Goal: Check status: Check status

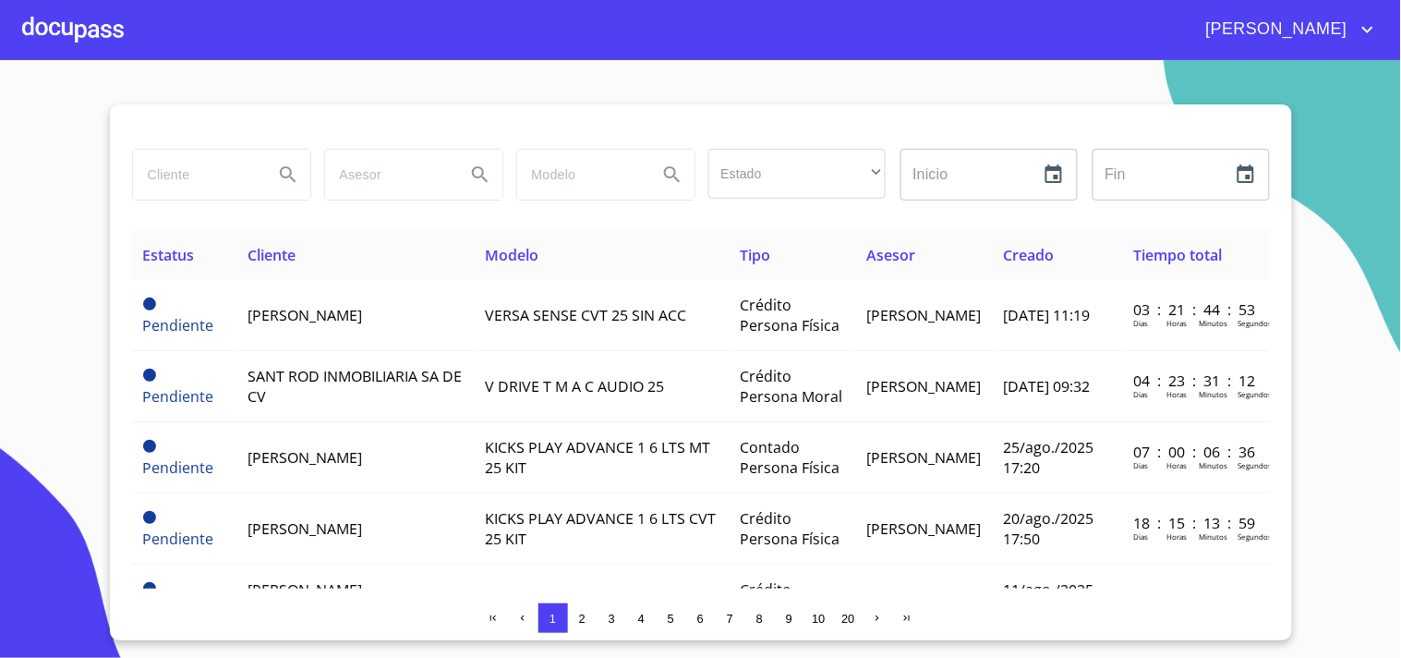
click at [185, 174] on input "search" at bounding box center [196, 175] width 126 height 50
type input "[PERSON_NAME]"
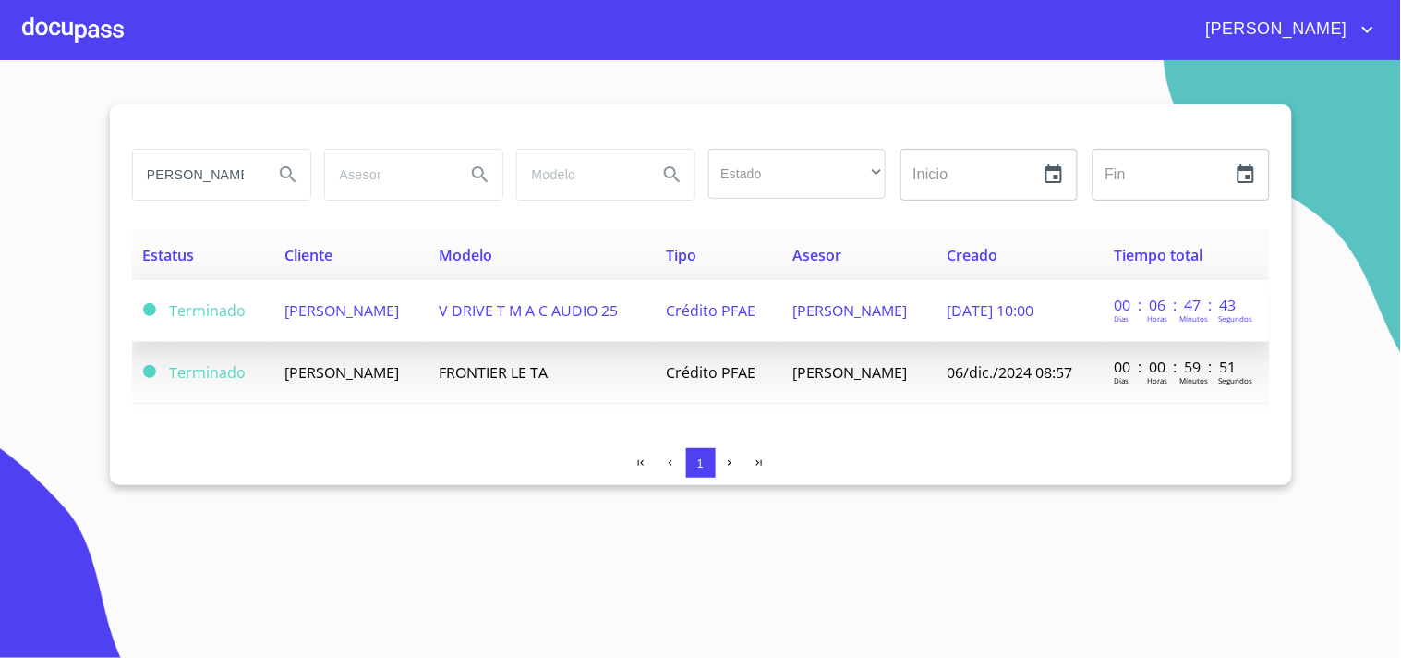
scroll to position [0, 0]
click at [492, 310] on span "V DRIVE T M A C AUDIO 25" at bounding box center [528, 310] width 179 height 20
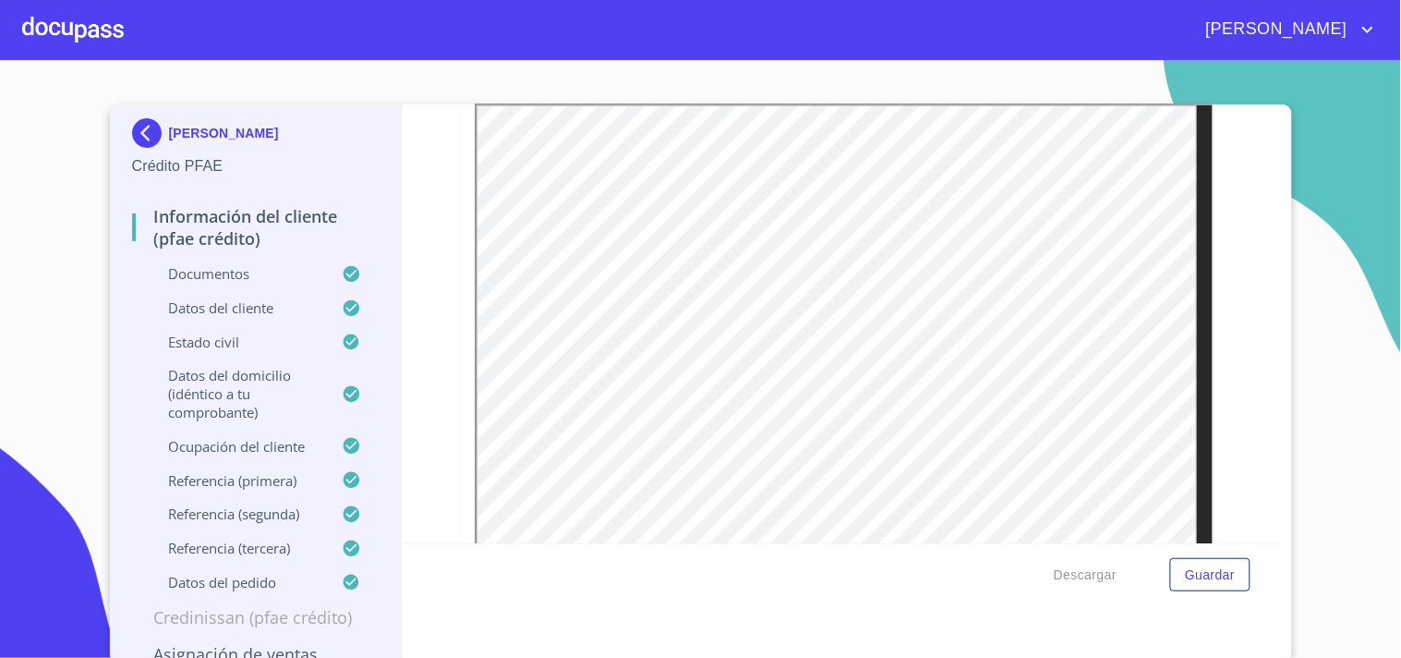
scroll to position [381, 0]
click at [1212, 346] on div "Información del cliente (PFAE crédito) Documentos Documento de identificación  …" at bounding box center [843, 323] width 880 height 439
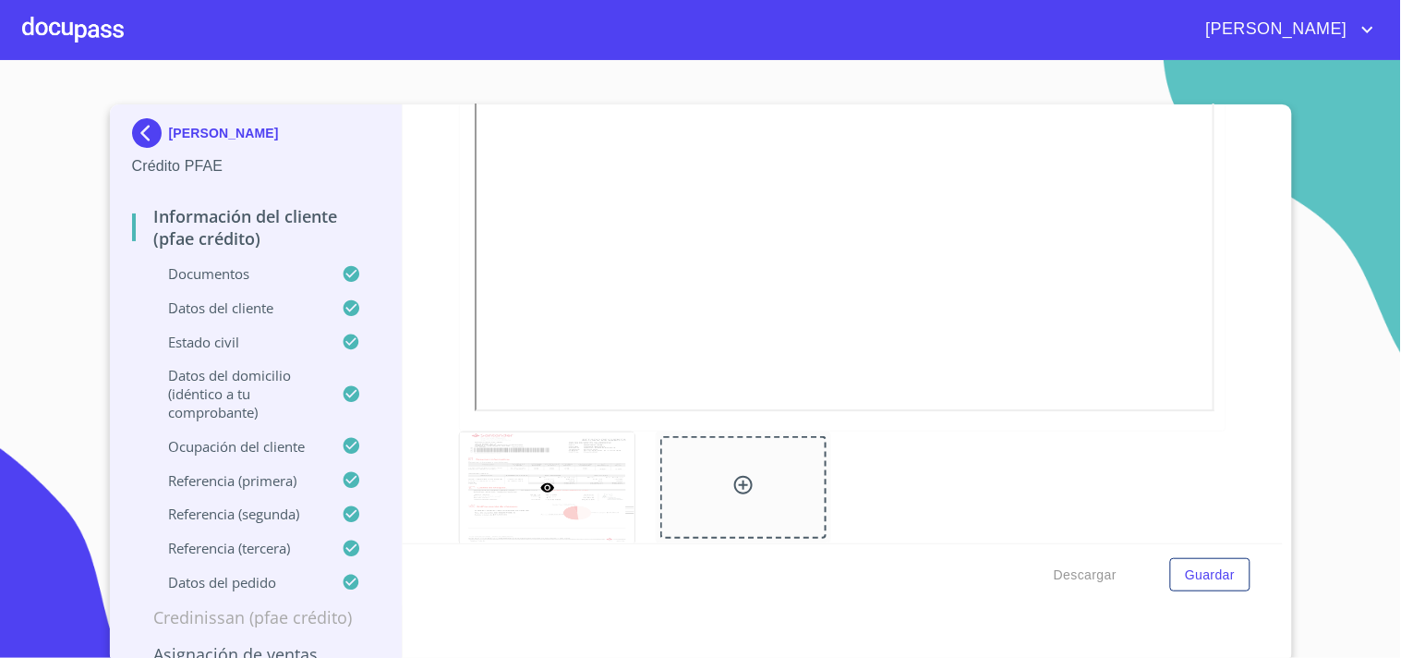
scroll to position [1202, 0]
click at [199, 135] on p "[PERSON_NAME]" at bounding box center [224, 133] width 110 height 15
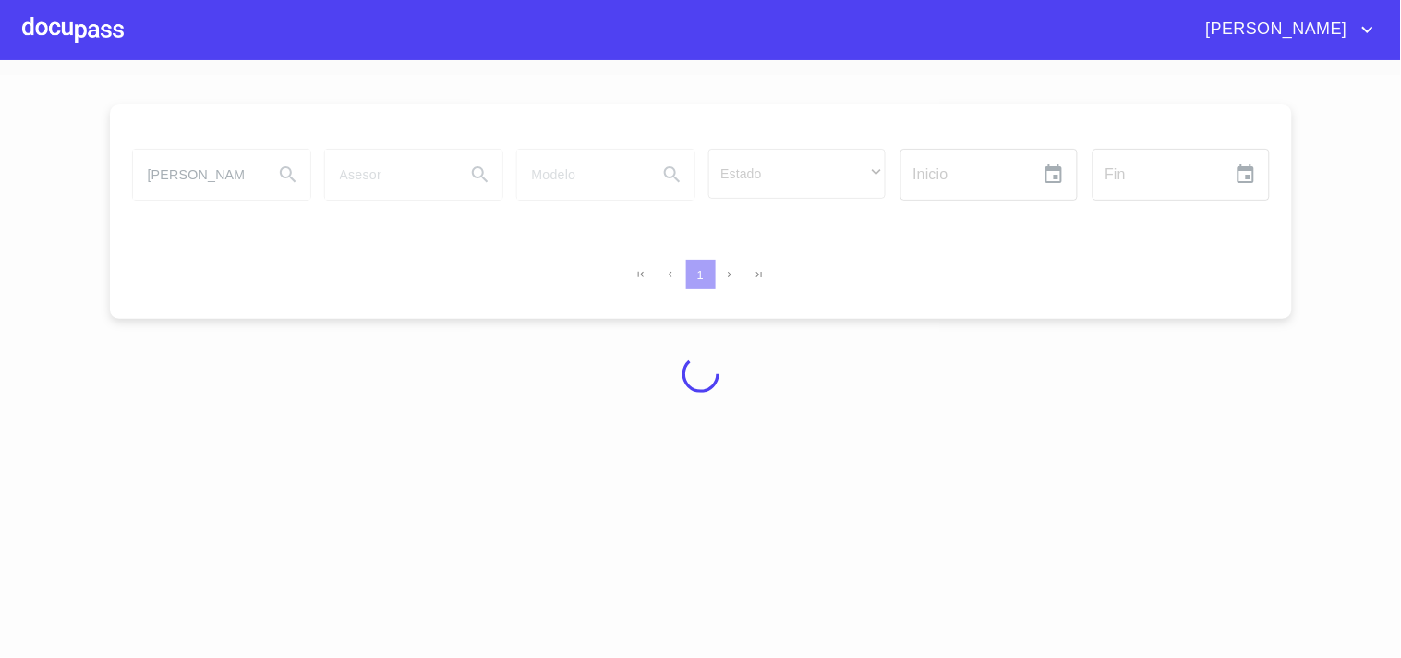
click at [62, 14] on div at bounding box center [73, 29] width 102 height 59
